Goal: Transaction & Acquisition: Purchase product/service

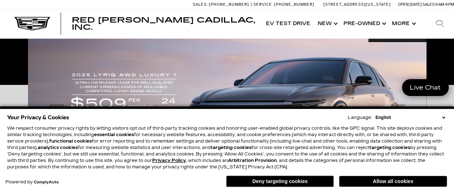
scroll to position [149, 0]
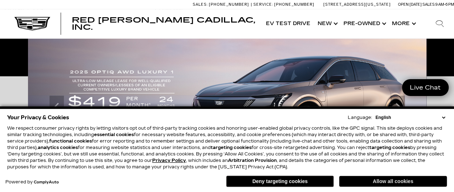
click at [383, 182] on button "Allow all cookies" at bounding box center [393, 181] width 108 height 11
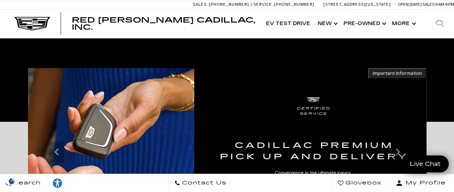
scroll to position [0, 0]
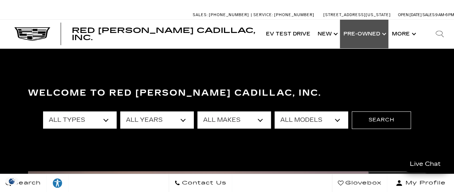
click at [372, 37] on link "Show Pre-Owned" at bounding box center [364, 34] width 48 height 29
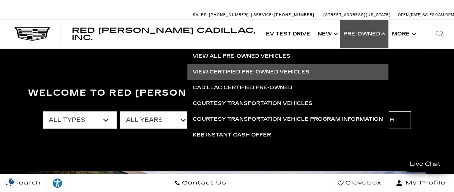
click at [255, 70] on link "View Certified Pre-Owned Vehicles" at bounding box center [287, 72] width 201 height 16
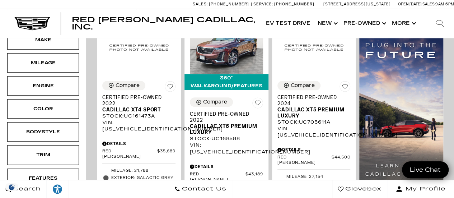
scroll to position [208, 0]
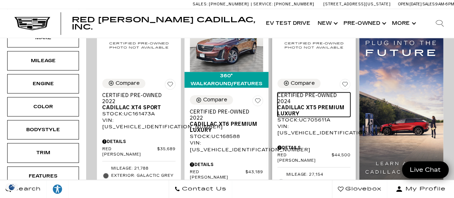
click at [314, 107] on span "Cadillac XT5 Premium Luxury" at bounding box center [311, 110] width 68 height 12
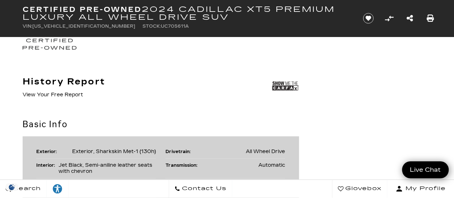
scroll to position [407, 0]
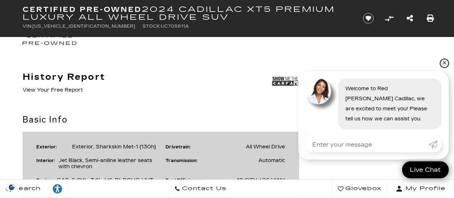
click at [442, 64] on link "✕" at bounding box center [444, 63] width 9 height 9
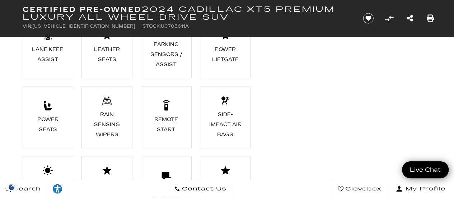
scroll to position [804, 0]
